Goal: Transaction & Acquisition: Purchase product/service

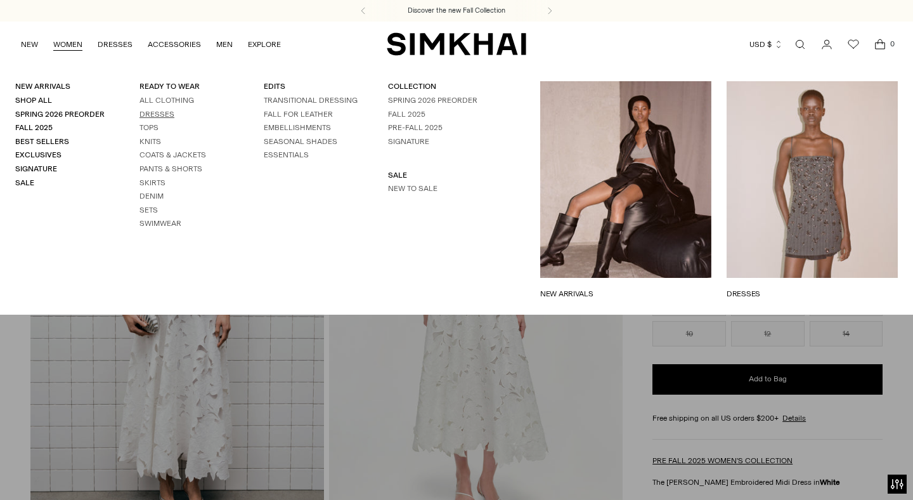
click at [164, 110] on link "Dresses" at bounding box center [156, 114] width 35 height 9
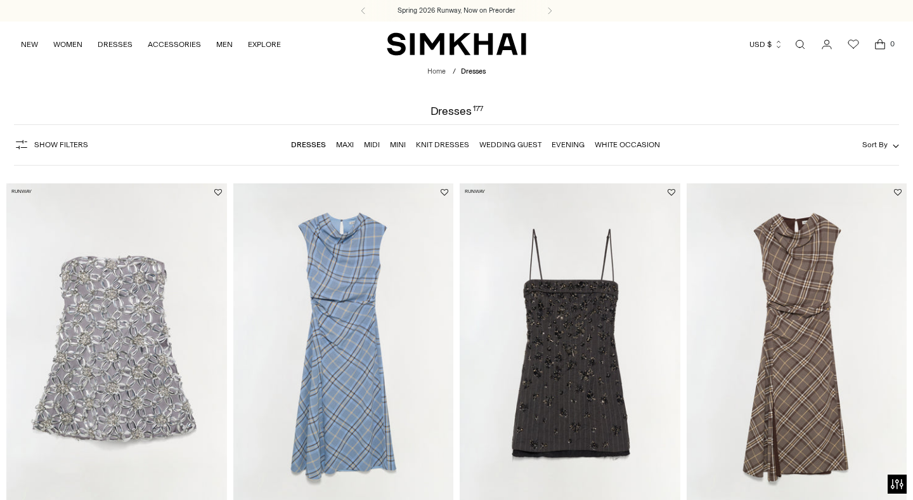
click at [67, 148] on span "Show Filters" at bounding box center [61, 144] width 54 height 9
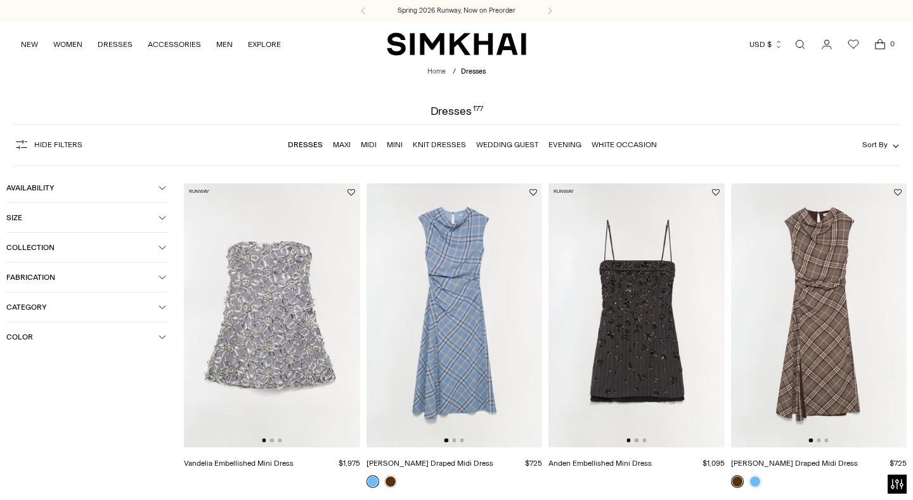
click at [25, 335] on span "Color" at bounding box center [82, 336] width 152 height 9
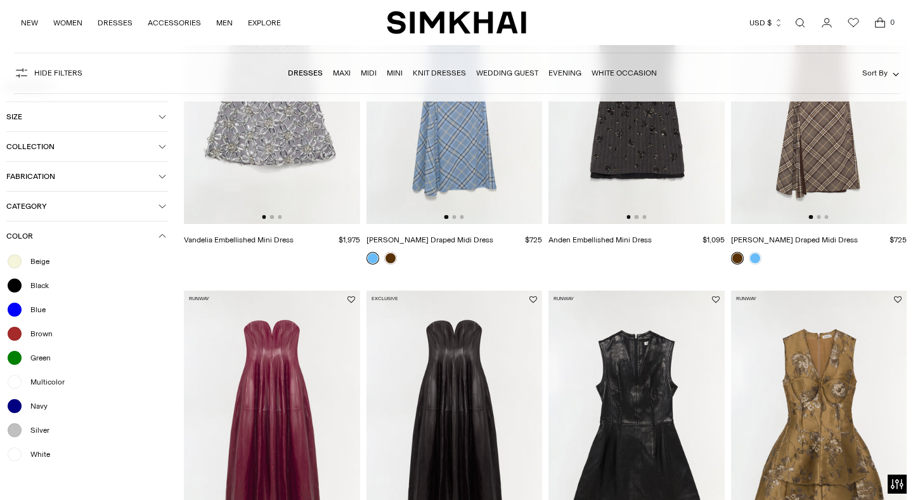
scroll to position [449, 0]
